Goal: Transaction & Acquisition: Purchase product/service

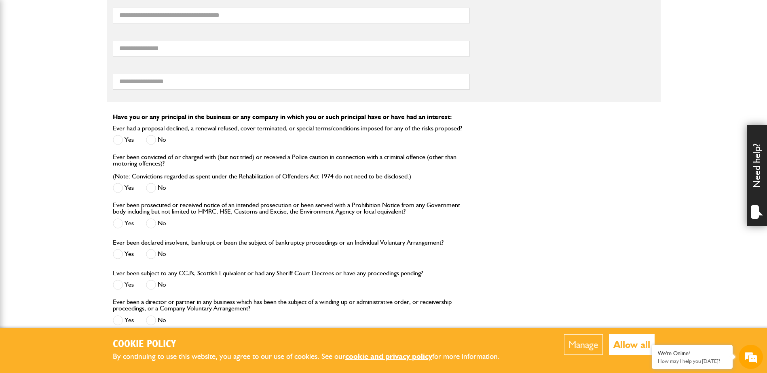
scroll to position [889, 0]
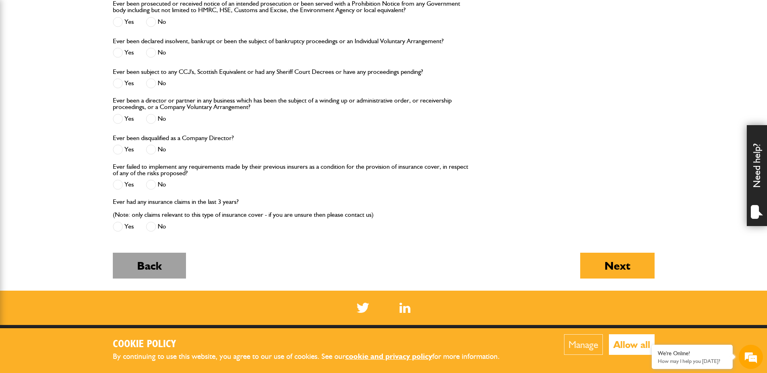
click at [148, 267] on button "Back" at bounding box center [149, 266] width 73 height 26
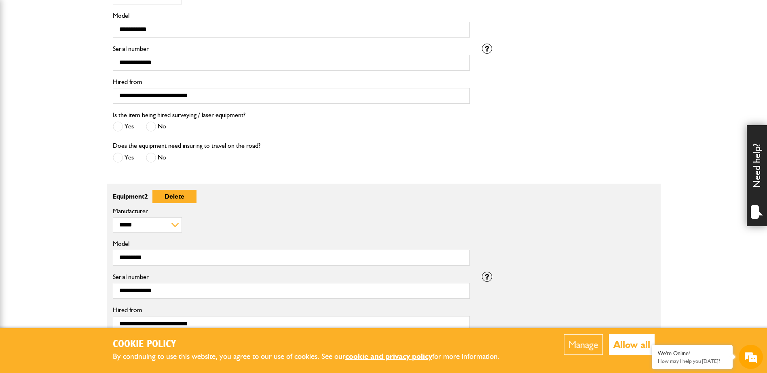
scroll to position [283, 0]
drag, startPoint x: 184, startPoint y: 198, endPoint x: 426, endPoint y: 25, distance: 297.2
click at [184, 198] on button "Delete" at bounding box center [174, 196] width 44 height 13
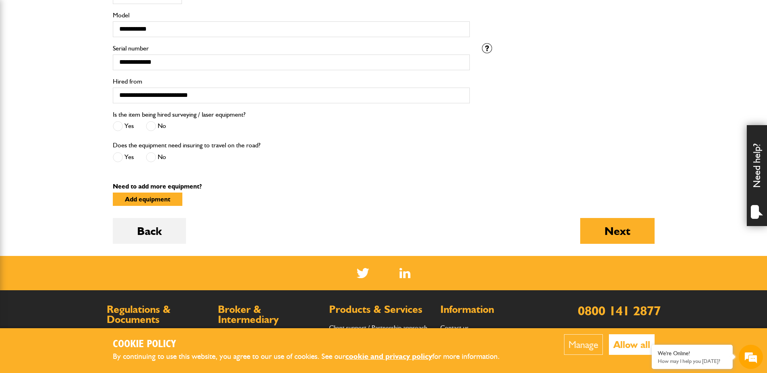
scroll to position [0, 0]
click at [607, 232] on button "Next" at bounding box center [617, 231] width 74 height 26
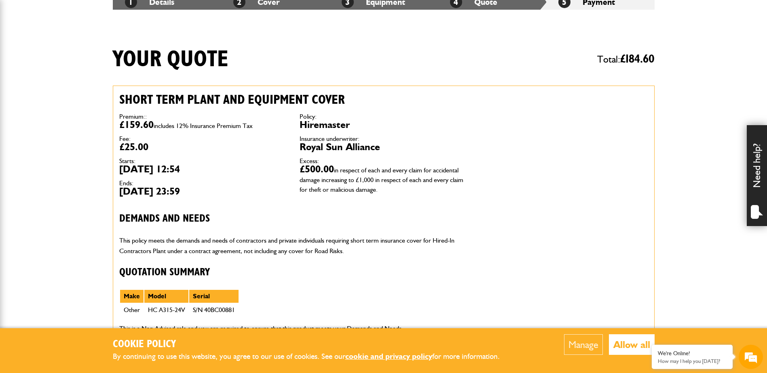
scroll to position [162, 0]
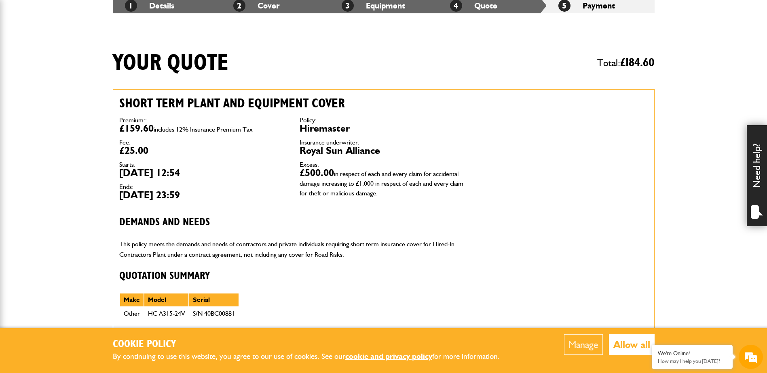
click at [629, 179] on div "Short term plant and equipment cover Premium:: £159.60 includes 12% Insurance P…" at bounding box center [384, 216] width 542 height 255
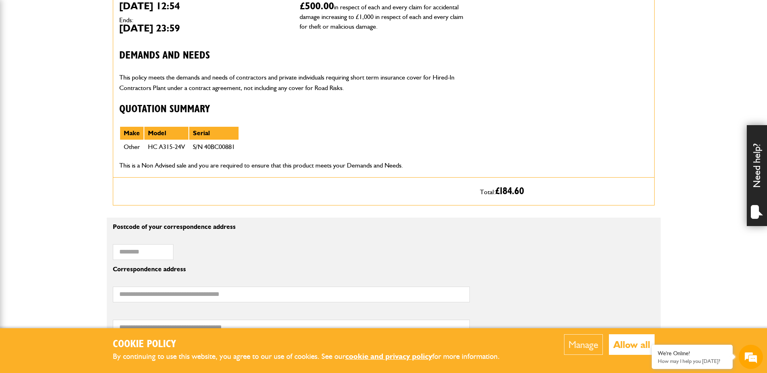
scroll to position [283, 0]
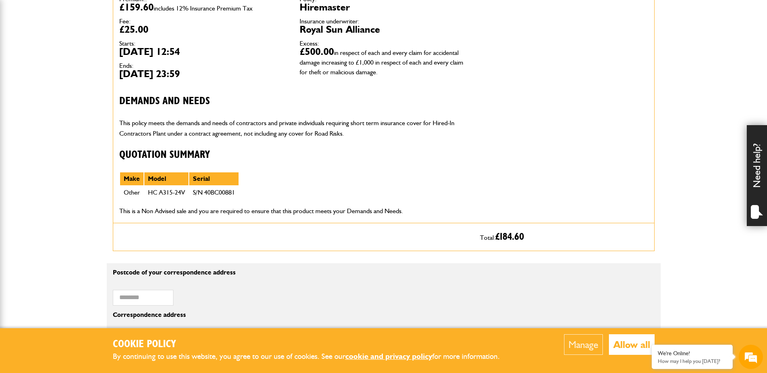
click at [419, 211] on p "This is a Non Advised sale and you are required to ensure that this product mee…" at bounding box center [293, 211] width 348 height 11
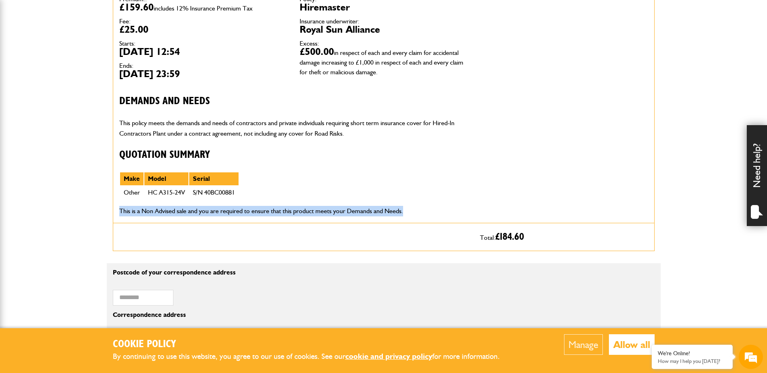
click at [419, 211] on p "This is a Non Advised sale and you are required to ensure that this product mee…" at bounding box center [293, 211] width 348 height 11
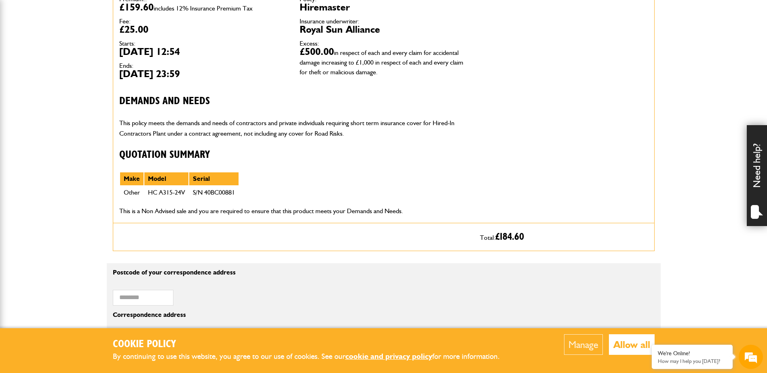
drag, startPoint x: 419, startPoint y: 211, endPoint x: 396, endPoint y: 188, distance: 32.0
click at [396, 188] on div "Short term plant and equipment cover Premium:: £159.60 includes 12% Insurance P…" at bounding box center [293, 95] width 361 height 255
drag, startPoint x: 236, startPoint y: 192, endPoint x: 117, endPoint y: 182, distance: 119.6
click at [117, 182] on div "Short term plant and equipment cover Premium:: £159.60 includes 12% Insurance P…" at bounding box center [293, 95] width 361 height 255
click at [288, 192] on div "Short term plant and equipment cover Premium:: £159.60 includes 12% Insurance P…" at bounding box center [293, 95] width 361 height 255
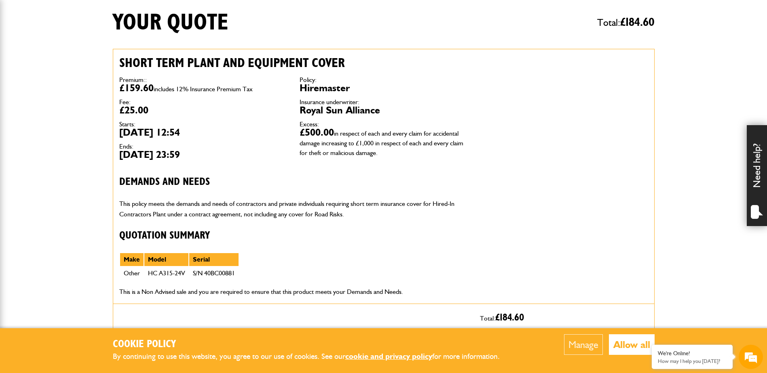
scroll to position [243, 0]
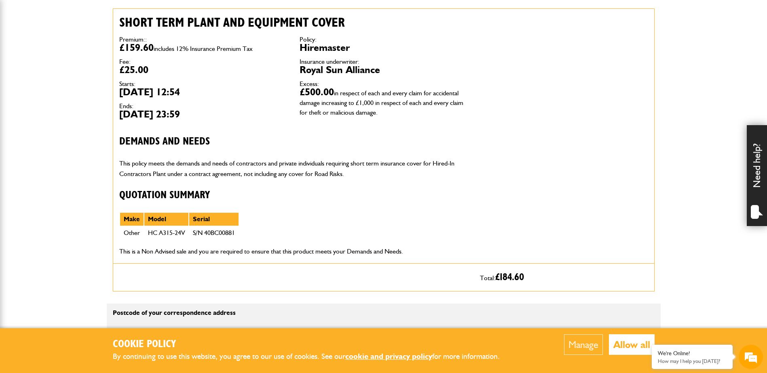
click at [622, 195] on div "Short term plant and equipment cover Premium:: £159.60 includes 12% Insurance P…" at bounding box center [384, 135] width 542 height 255
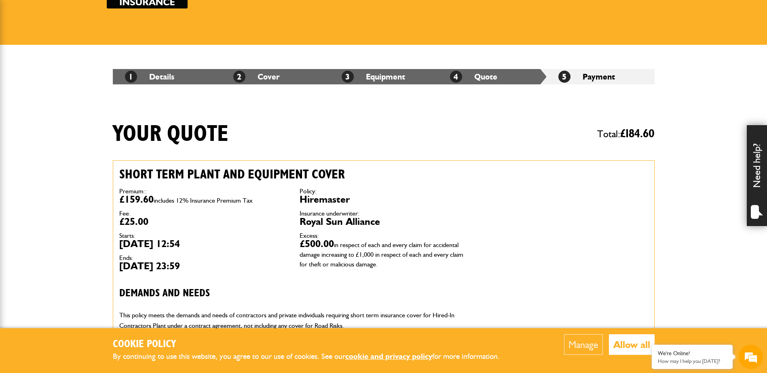
scroll to position [0, 0]
